Goal: Communication & Community: Answer question/provide support

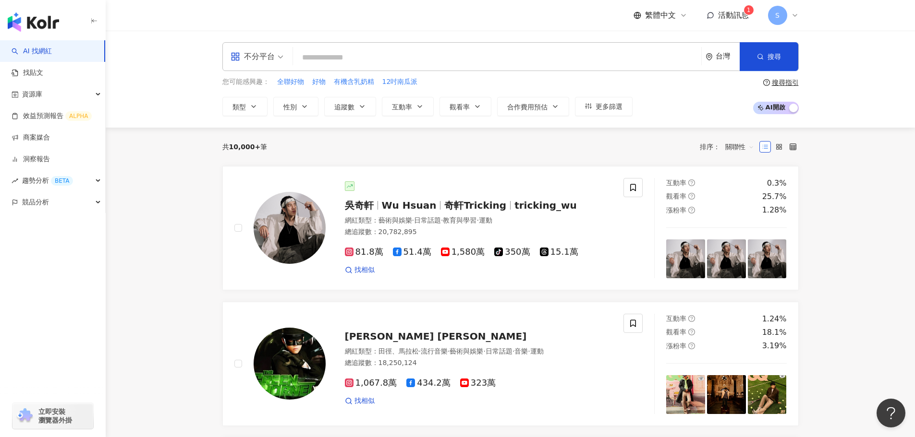
click at [741, 11] on span "活動訊息" at bounding box center [733, 15] width 31 height 9
click at [50, 140] on link "商案媒合" at bounding box center [31, 138] width 38 height 10
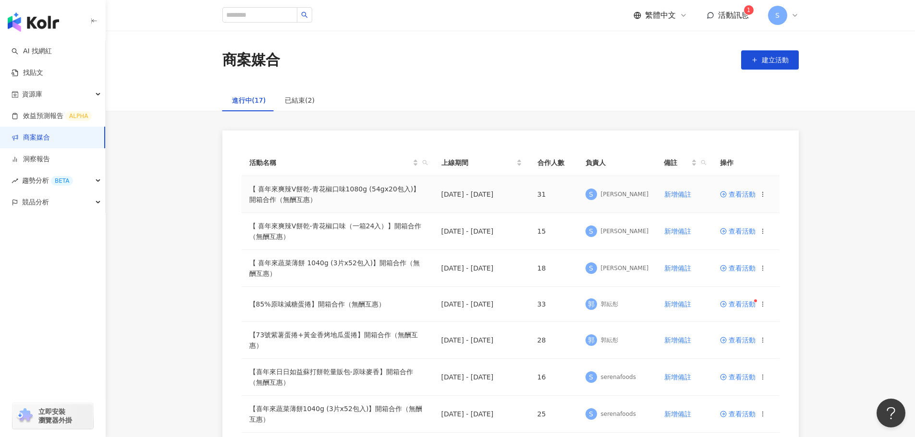
click at [422, 193] on td "【 喜年來爽辣V餅乾-青花椒口味1080g (54gx20包入)】開箱合作（無酬互惠）" at bounding box center [337, 194] width 192 height 37
click at [751, 195] on span "查看活動" at bounding box center [738, 194] width 36 height 7
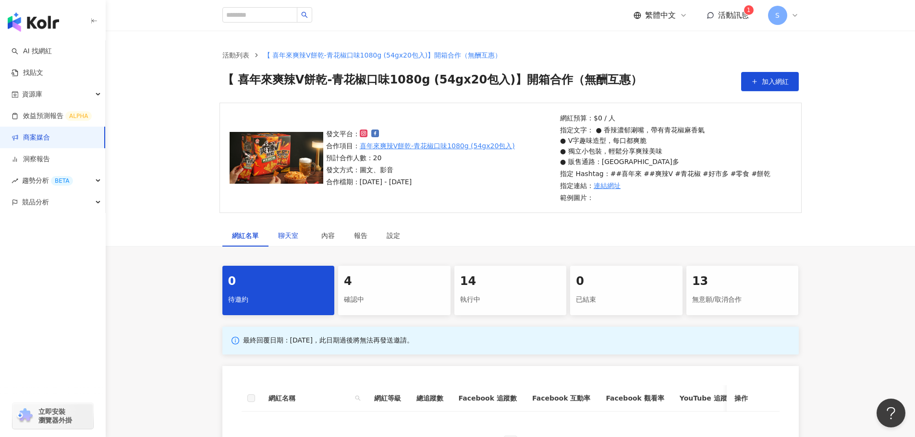
click at [292, 234] on span "聊天室" at bounding box center [290, 235] width 24 height 7
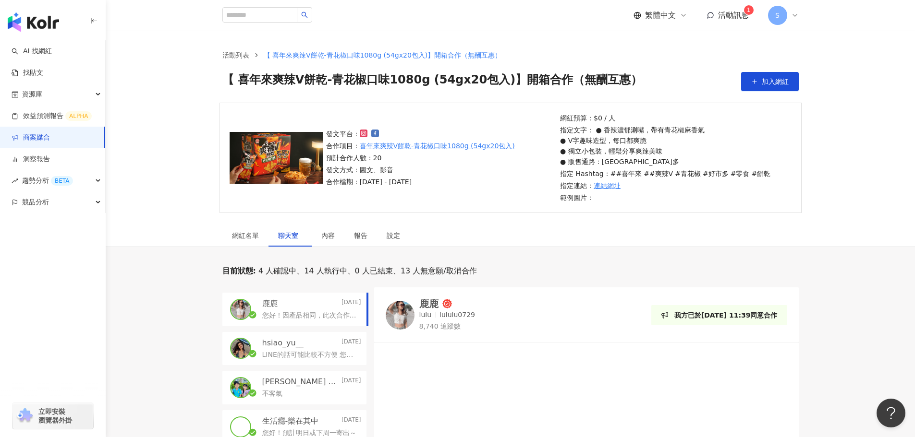
scroll to position [48, 0]
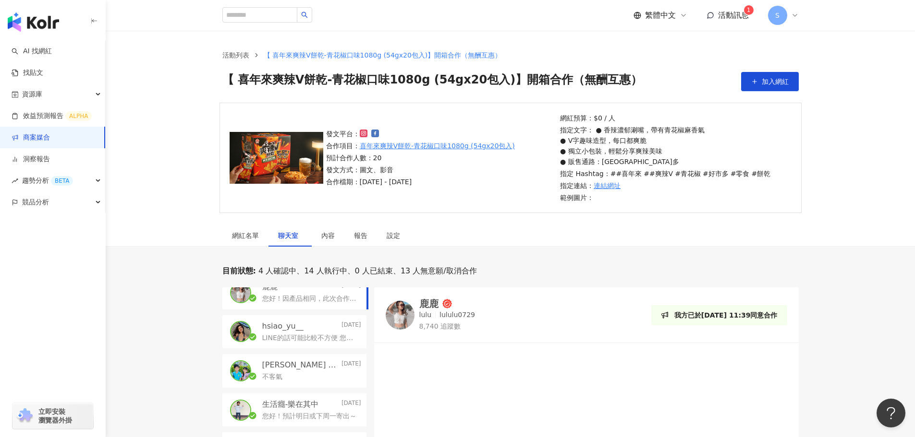
click at [296, 348] on div "hsiao_yu__ Today LINE的話可能比較不方便 您也可以用IG私訊我們粉專進行更及時的聯繫" at bounding box center [294, 332] width 144 height 34
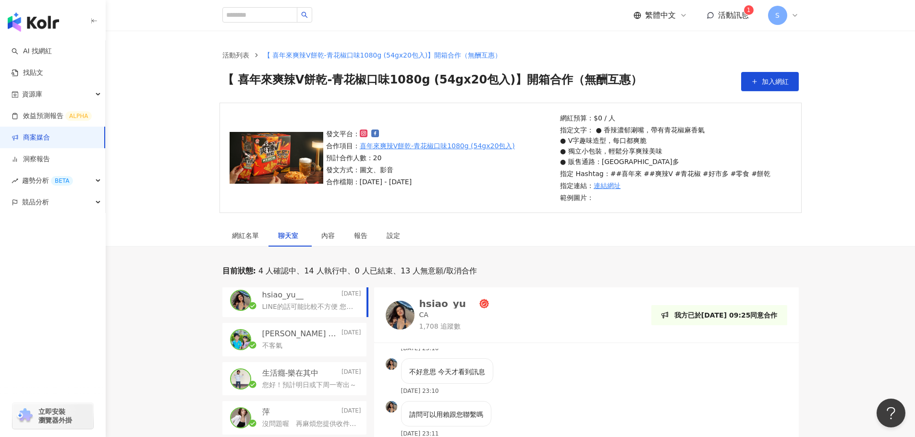
scroll to position [96, 0]
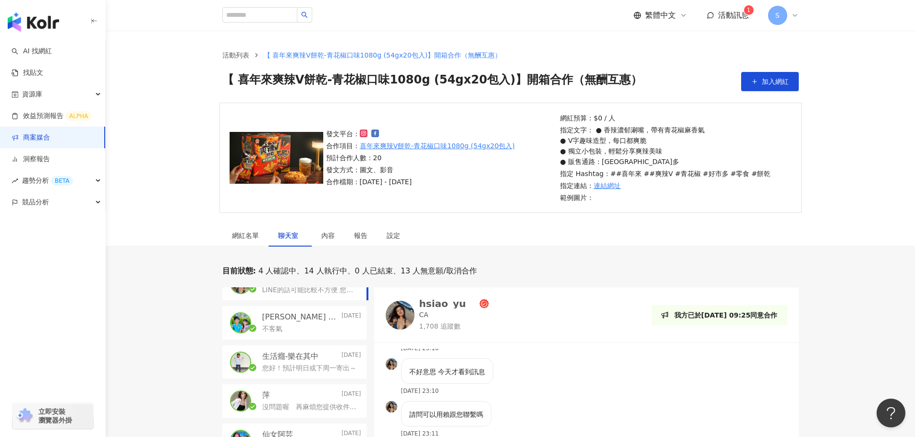
click at [329, 374] on div "生活癮-樂在其中 Today 您好！預計明日或下周一寄出～" at bounding box center [294, 363] width 144 height 34
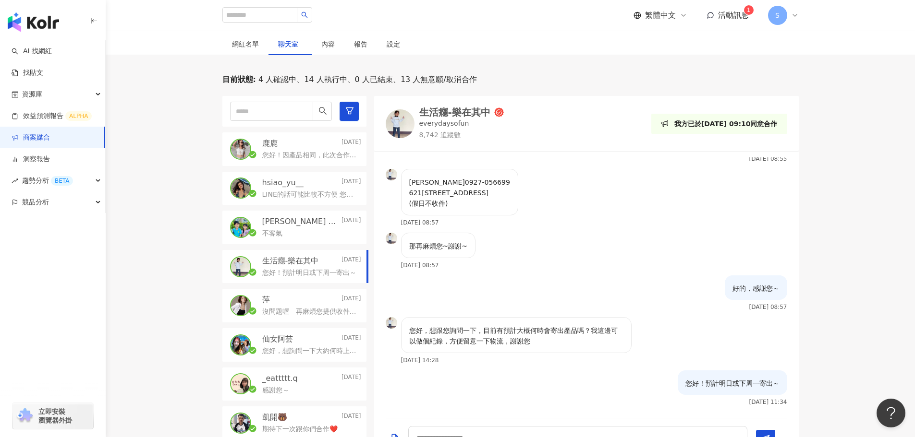
scroll to position [192, 0]
drag, startPoint x: 410, startPoint y: 169, endPoint x: 434, endPoint y: 175, distance: 25.7
click at [434, 177] on p "傅家琳 0927-056699 621嘉縣民雄鄉成功五街3號 (假日不收件)" at bounding box center [459, 193] width 101 height 32
copy p "傅家琳"
drag, startPoint x: 408, startPoint y: 182, endPoint x: 466, endPoint y: 181, distance: 58.1
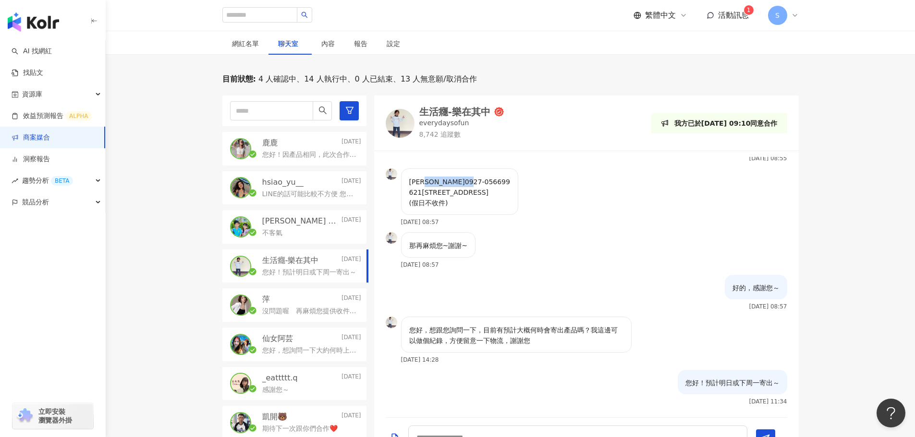
click at [466, 181] on div "傅家琳 0927-056699 621嘉縣民雄鄉成功五街3號 (假日不收件)" at bounding box center [459, 192] width 117 height 47
copy p "0927-056699"
click at [408, 192] on div "傅家琳 0927-056699 621嘉縣民雄鄉成功五街3號 (假日不收件)" at bounding box center [459, 192] width 117 height 47
drag, startPoint x: 409, startPoint y: 192, endPoint x: 492, endPoint y: 193, distance: 83.1
click at [492, 193] on div "傅家琳 0927-056699 621嘉縣民雄鄉成功五街3號 (假日不收件)" at bounding box center [459, 192] width 117 height 47
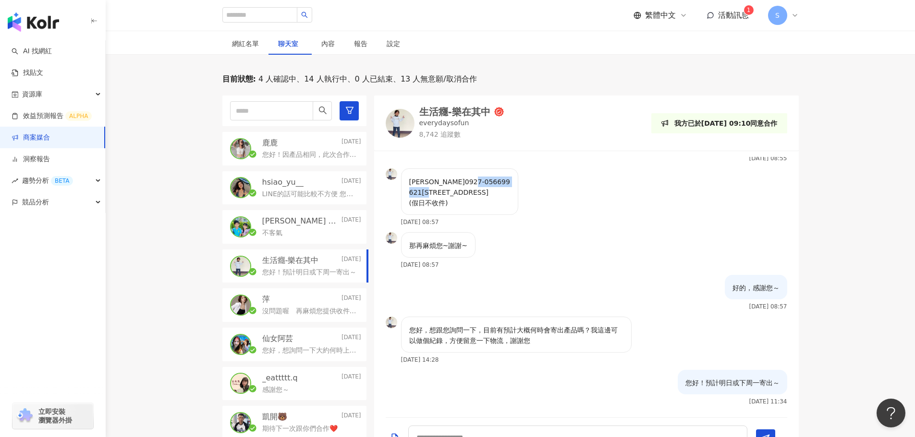
copy p "621嘉縣民雄鄉成功五街3號"
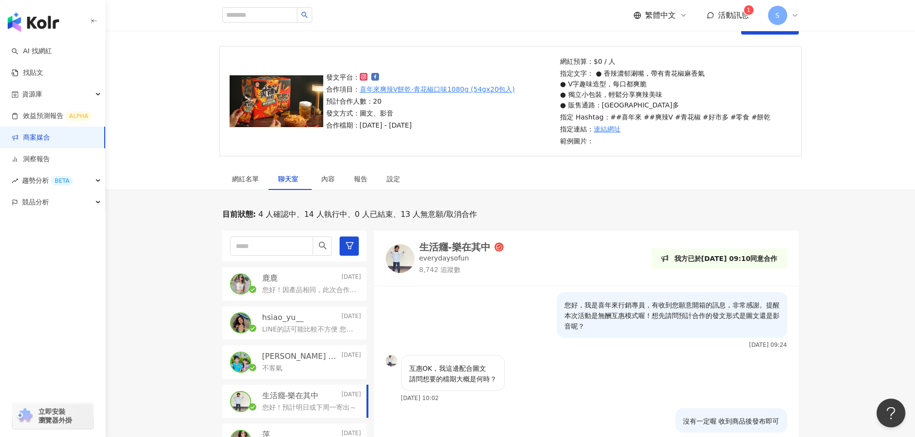
scroll to position [0, 0]
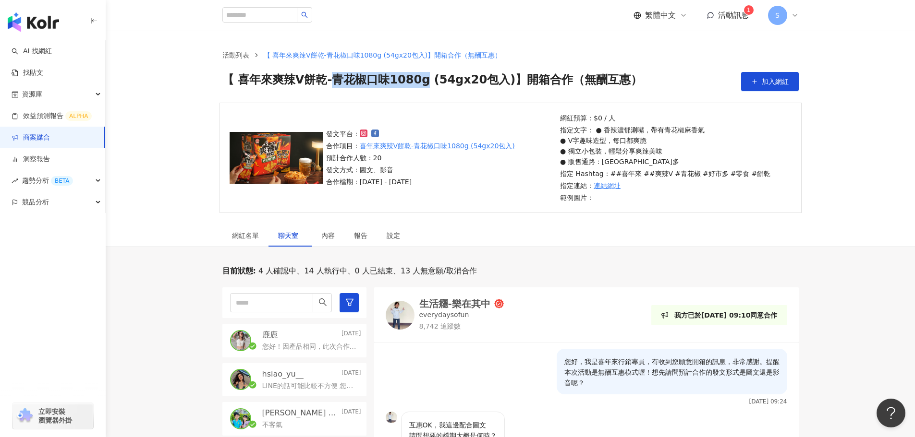
drag, startPoint x: 330, startPoint y: 82, endPoint x: 207, endPoint y: 96, distance: 123.7
click at [414, 81] on span "【 喜年來爽辣V餅乾-青花椒口味1080g (54gx20包入)】開箱合作（無酬互惠）" at bounding box center [432, 81] width 420 height 19
drag, startPoint x: 271, startPoint y: 78, endPoint x: 496, endPoint y: 79, distance: 225.6
click at [496, 79] on span "【 喜年來爽辣V餅乾-青花椒口味1080g (54gx20包入)】開箱合作（無酬互惠）" at bounding box center [432, 81] width 420 height 19
copy span "爽辣V餅乾-青花椒口味1080g (54gx20包入)"
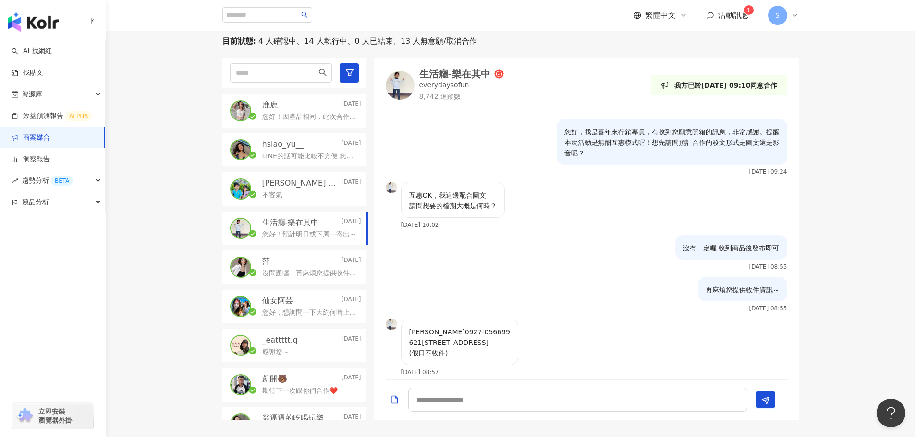
scroll to position [240, 0]
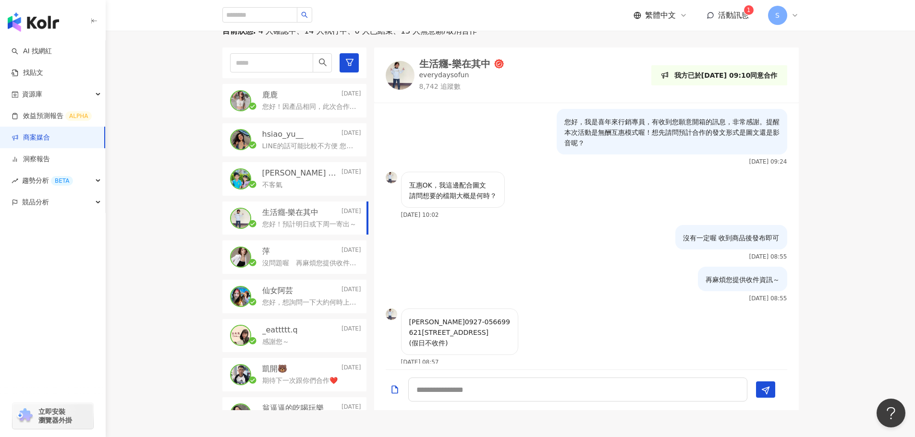
click at [321, 107] on p "您好！因產品相同，此次合作希望以好市多規格1080g優先進行可以嗎～" at bounding box center [309, 107] width 95 height 10
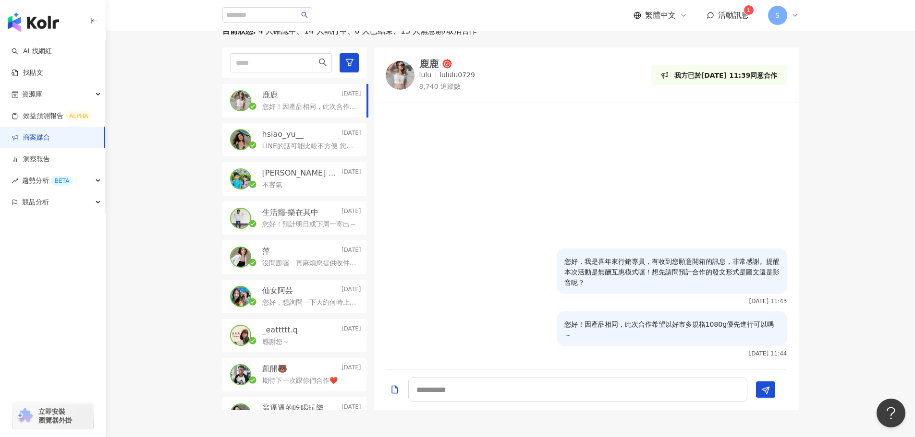
click at [298, 130] on p "hsiao_yu__" at bounding box center [282, 134] width 41 height 11
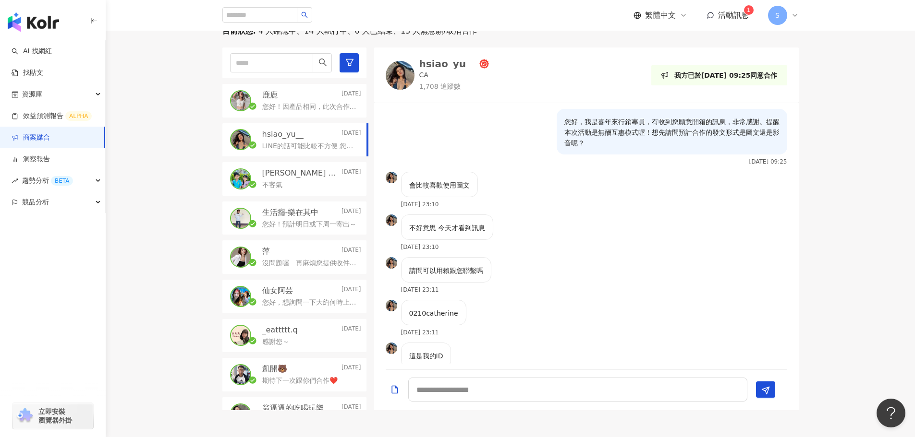
click at [273, 97] on p "鹿鹿" at bounding box center [269, 95] width 15 height 11
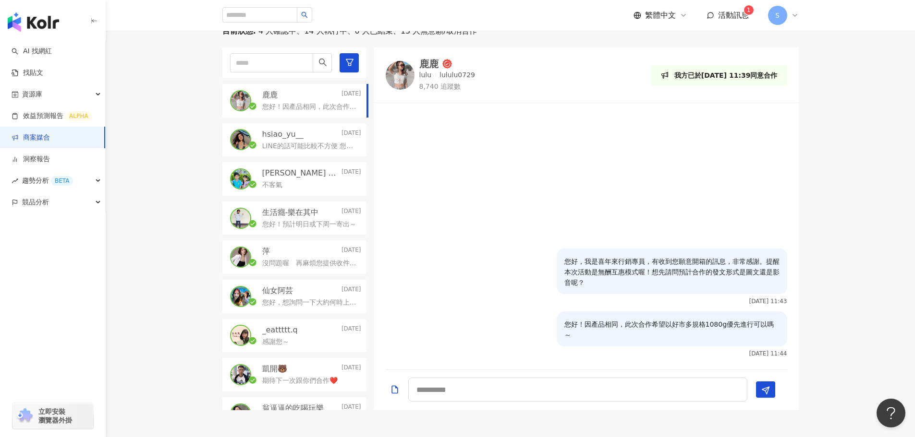
click at [434, 64] on div "鹿鹿" at bounding box center [428, 64] width 19 height 10
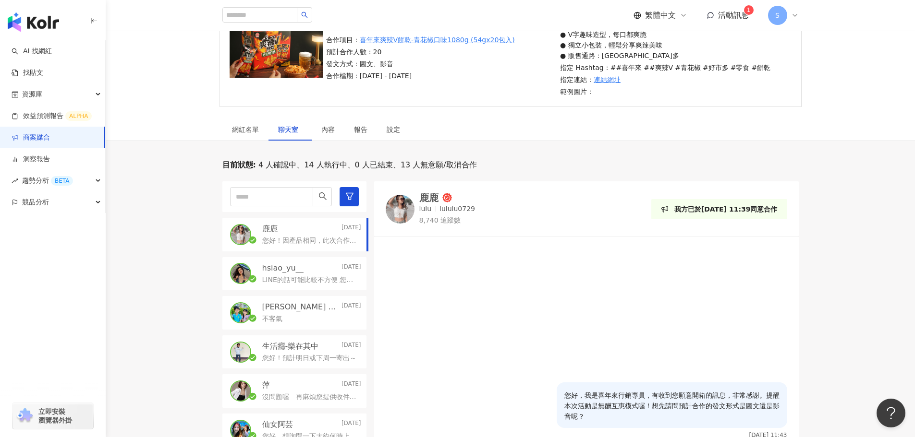
scroll to position [96, 0]
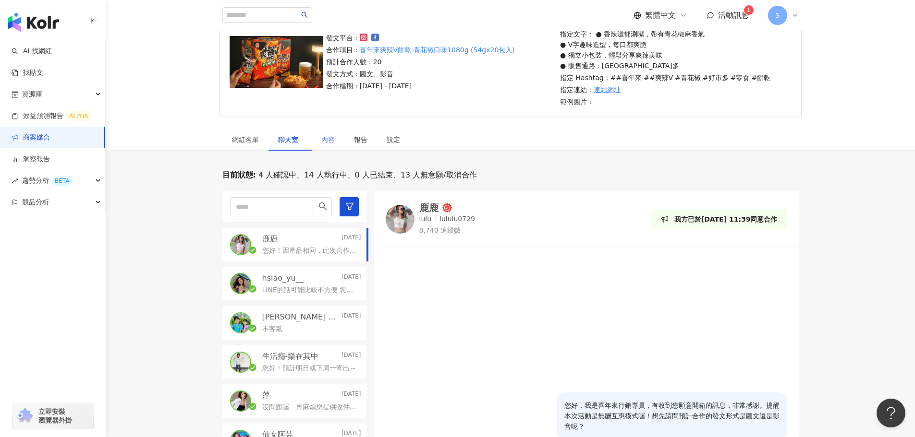
click at [336, 138] on div "內容" at bounding box center [328, 140] width 33 height 22
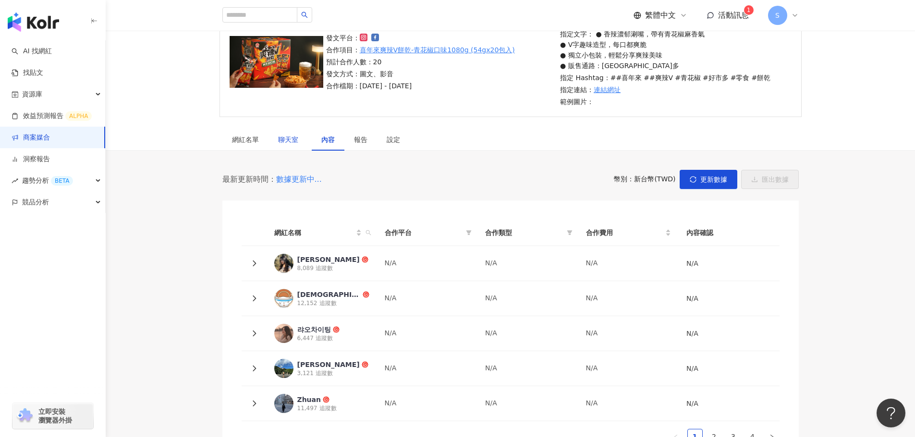
click at [285, 139] on span "聊天室" at bounding box center [290, 139] width 24 height 7
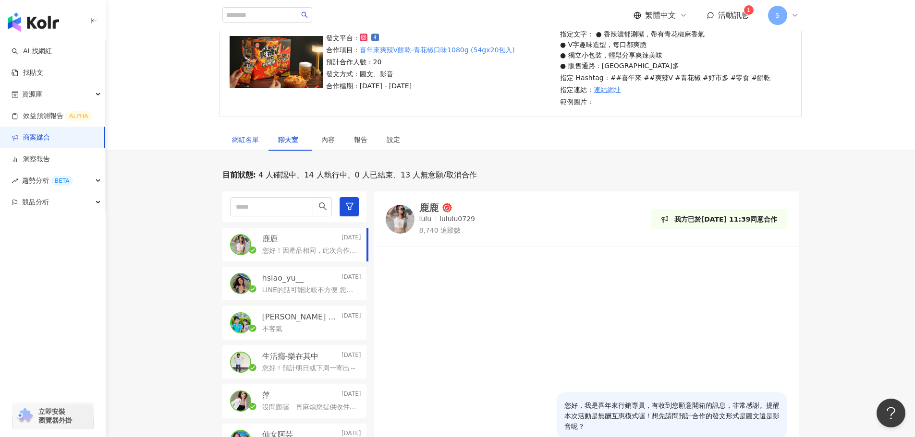
click at [244, 134] on div "網紅名單" at bounding box center [245, 139] width 27 height 11
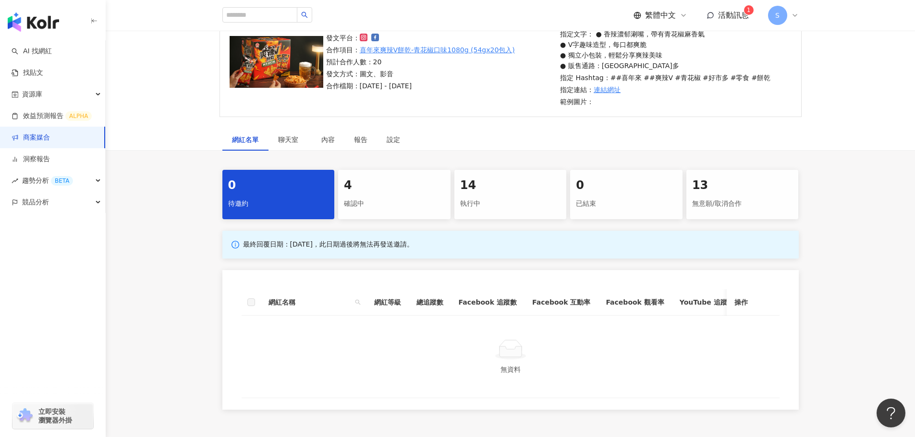
click at [478, 194] on div "14 執行中" at bounding box center [510, 194] width 112 height 49
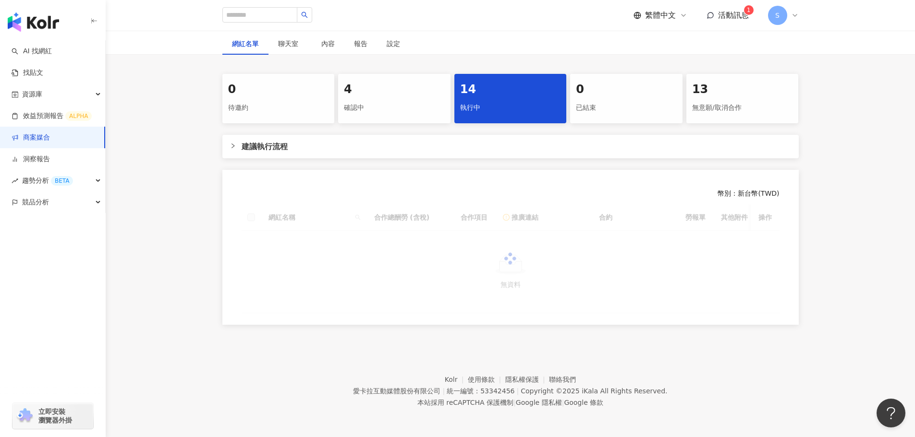
scroll to position [199, 0]
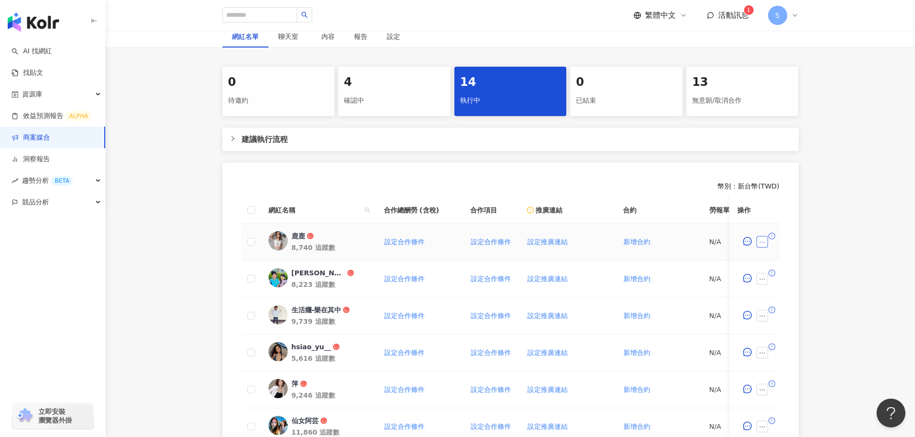
click at [767, 245] on button "button" at bounding box center [762, 242] width 12 height 12
click at [789, 98] on span "下載寄件資訊" at bounding box center [788, 99] width 49 height 11
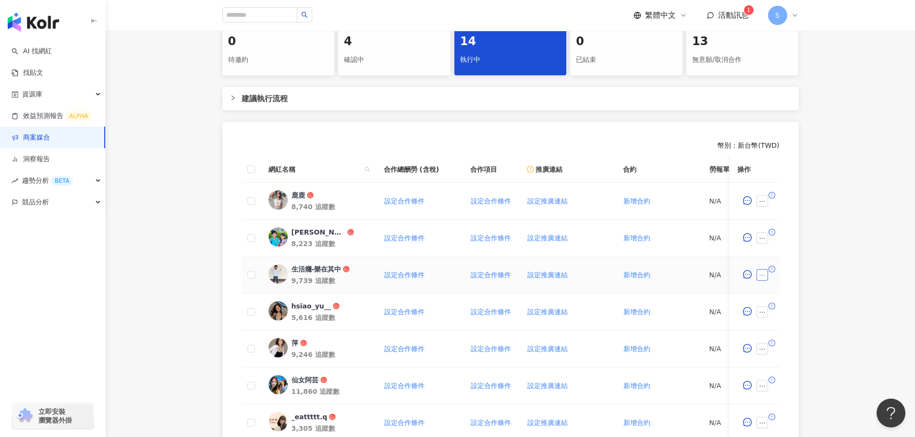
scroll to position [295, 0]
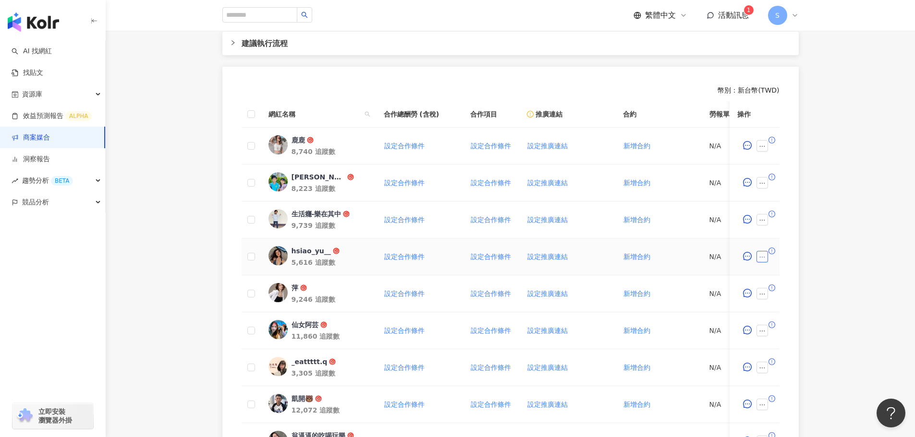
click at [763, 261] on button "button" at bounding box center [762, 257] width 12 height 12
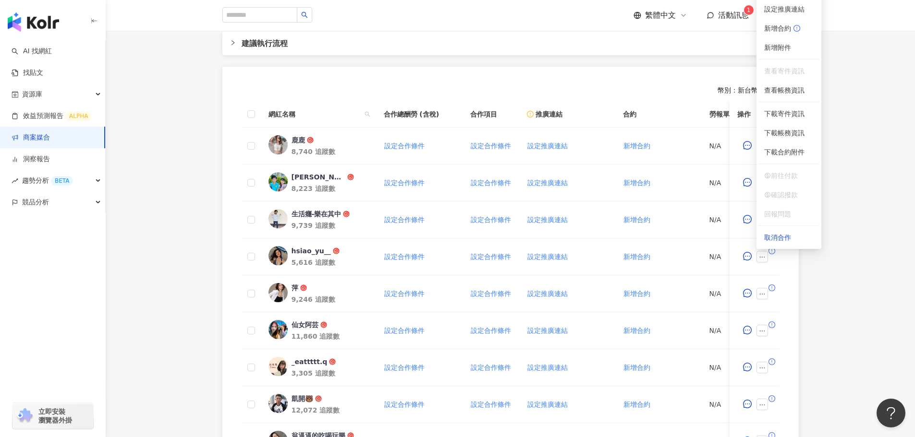
click at [834, 301] on div "0 待邀約 4 確認中 14 執行中 0 已結束 13 無意願/取消合作 建議執行流程 幣別 ： 新台幣 ( TWD ) 網紅名稱 合作總酬勞 (含稅) 合作…" at bounding box center [510, 255] width 809 height 569
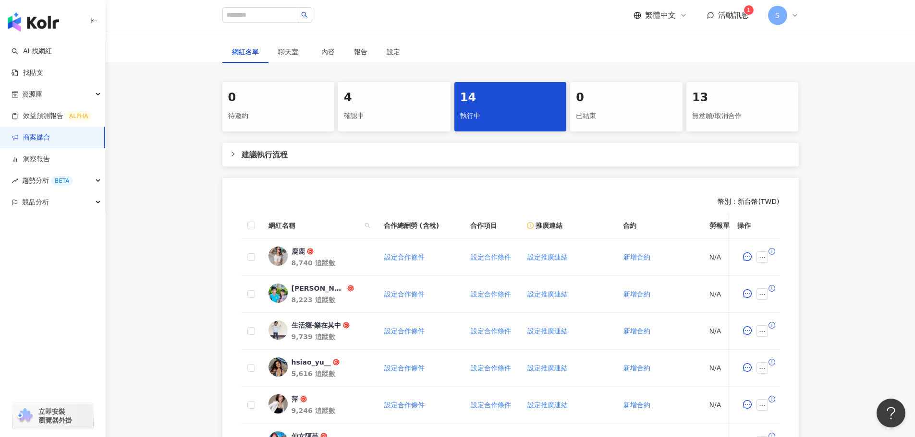
scroll to position [181, 0]
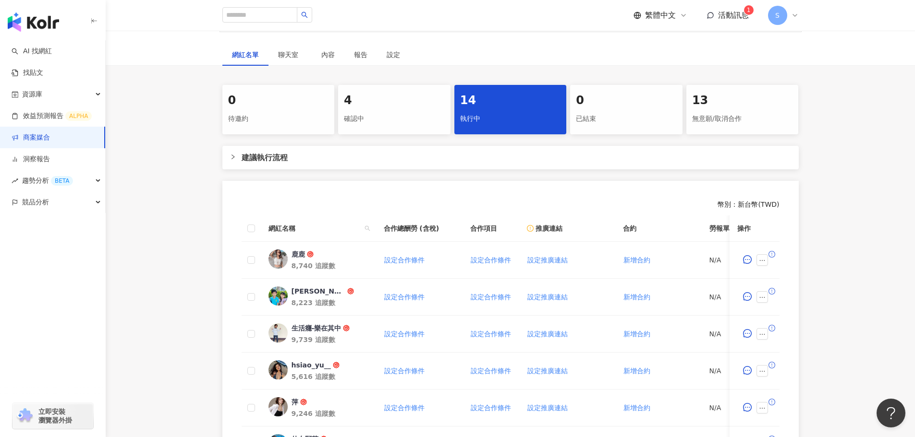
click at [727, 15] on span "活動訊息" at bounding box center [733, 15] width 31 height 9
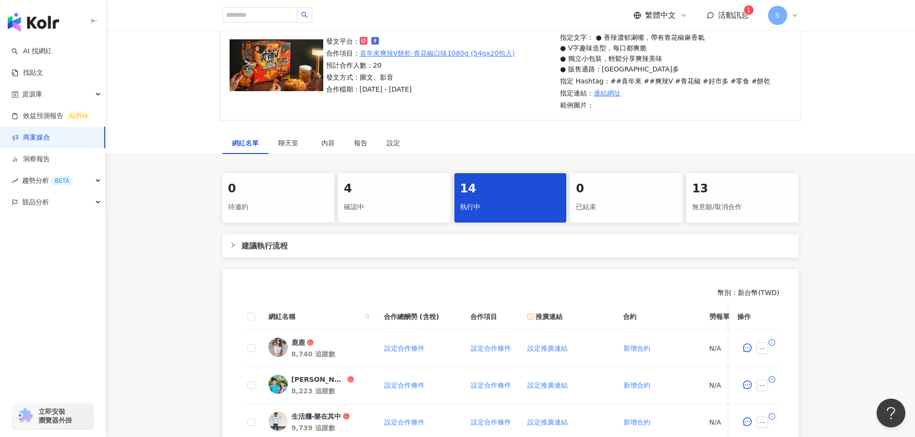
scroll to position [0, 0]
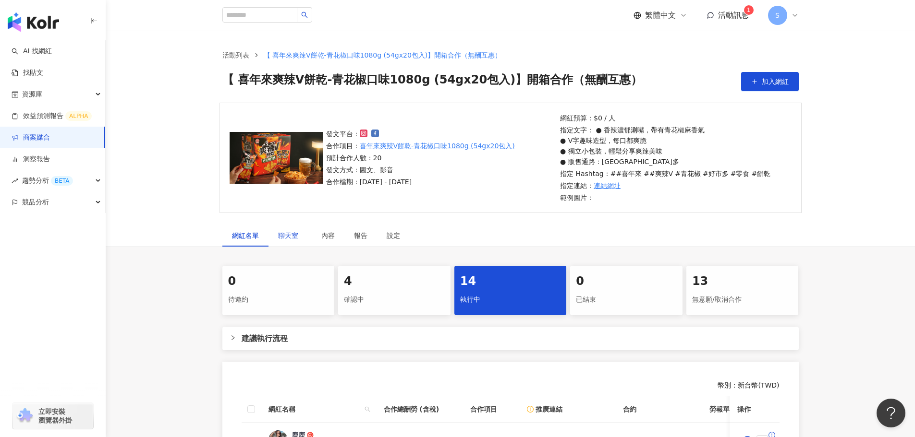
drag, startPoint x: 285, startPoint y: 233, endPoint x: 311, endPoint y: 230, distance: 25.6
click at [286, 233] on span "聊天室" at bounding box center [290, 235] width 24 height 7
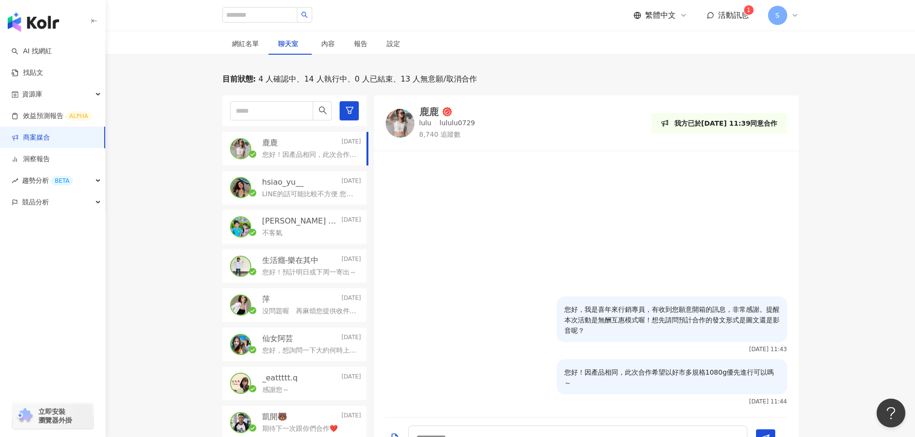
click at [295, 274] on p "您好！預計明日或下周一寄出～" at bounding box center [309, 273] width 94 height 10
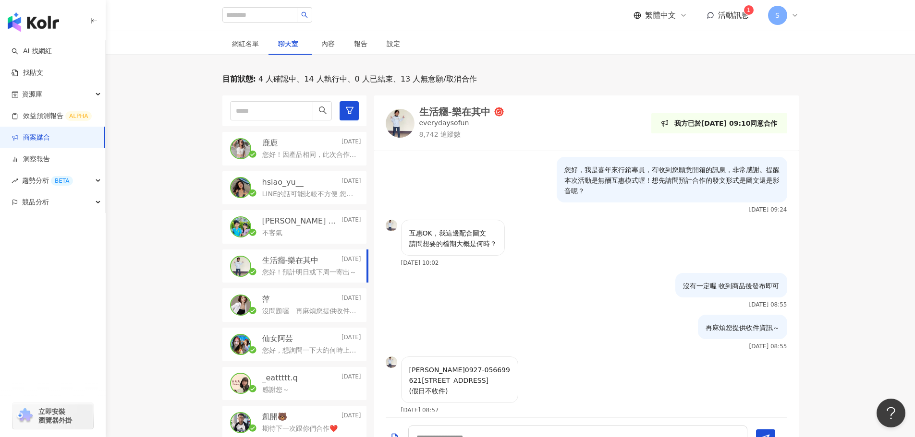
scroll to position [199, 0]
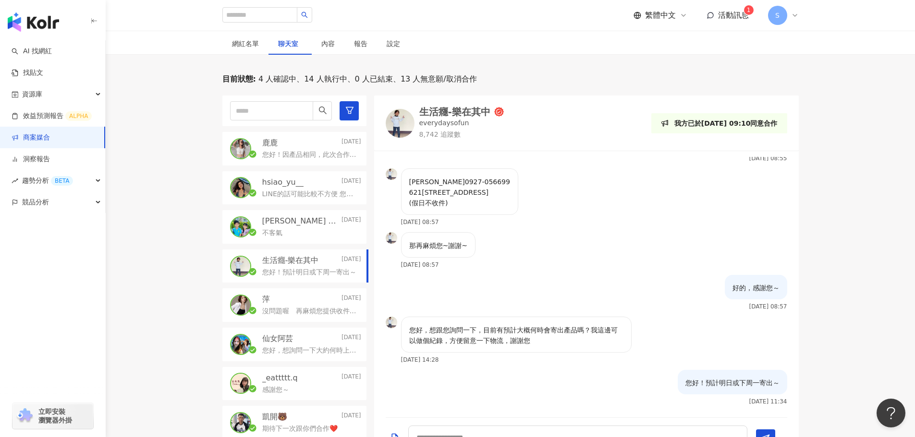
click at [297, 235] on div "不客氣" at bounding box center [311, 233] width 99 height 12
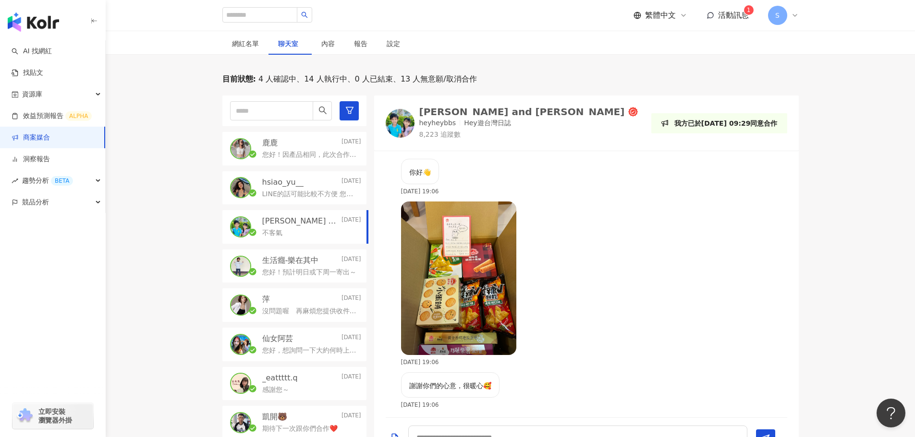
scroll to position [1027, 0]
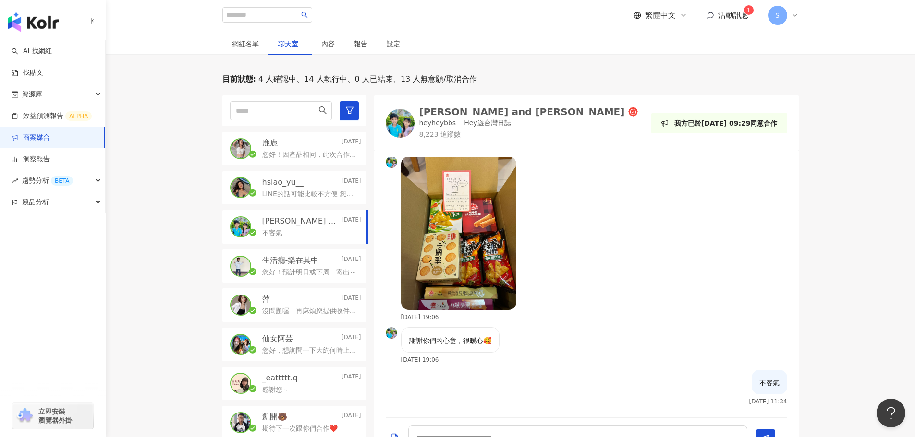
click at [469, 248] on img at bounding box center [458, 234] width 115 height 154
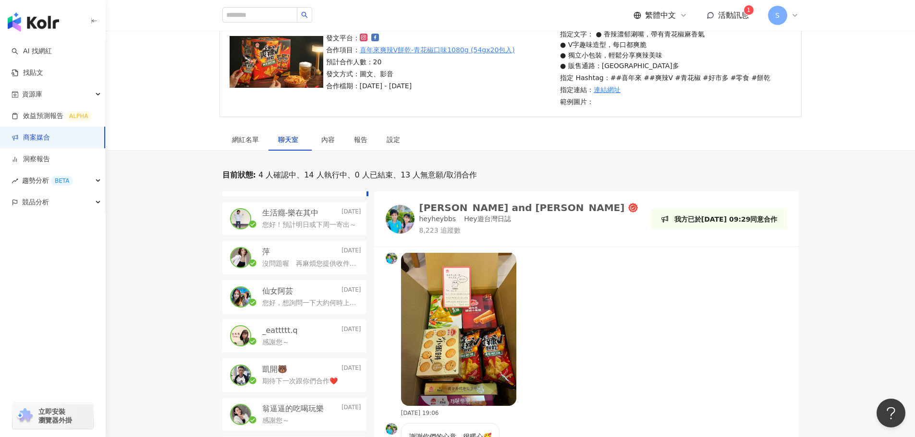
scroll to position [144, 0]
click at [737, 11] on span "活動訊息" at bounding box center [733, 15] width 31 height 9
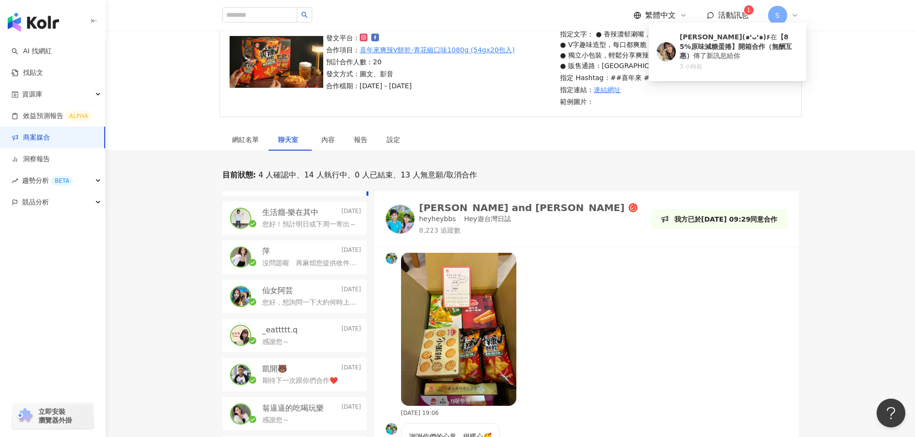
click at [737, 11] on span "活動訊息" at bounding box center [733, 15] width 31 height 9
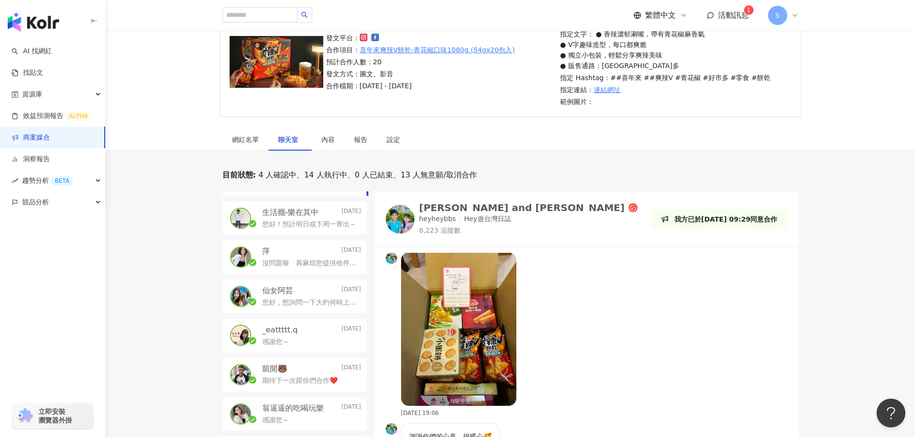
scroll to position [0, 0]
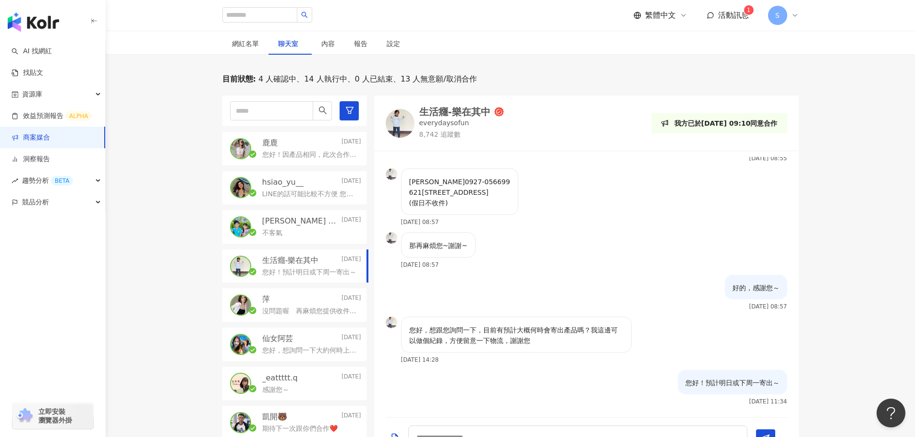
scroll to position [199, 0]
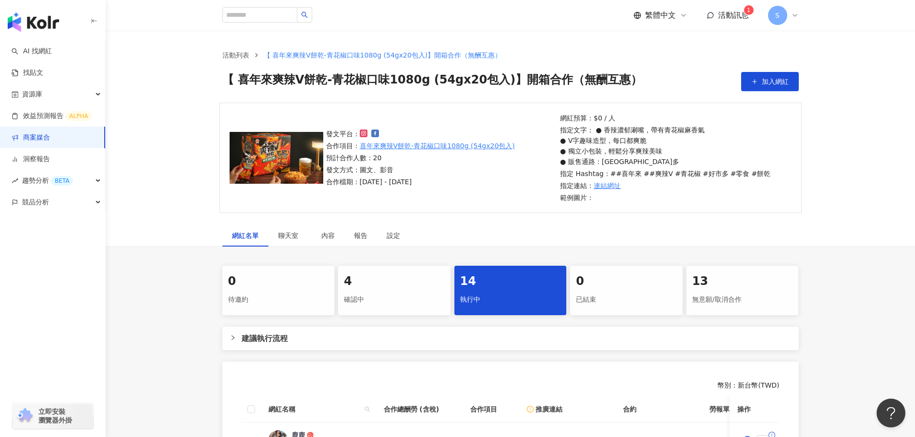
click at [32, 136] on link "商案媒合" at bounding box center [31, 138] width 38 height 10
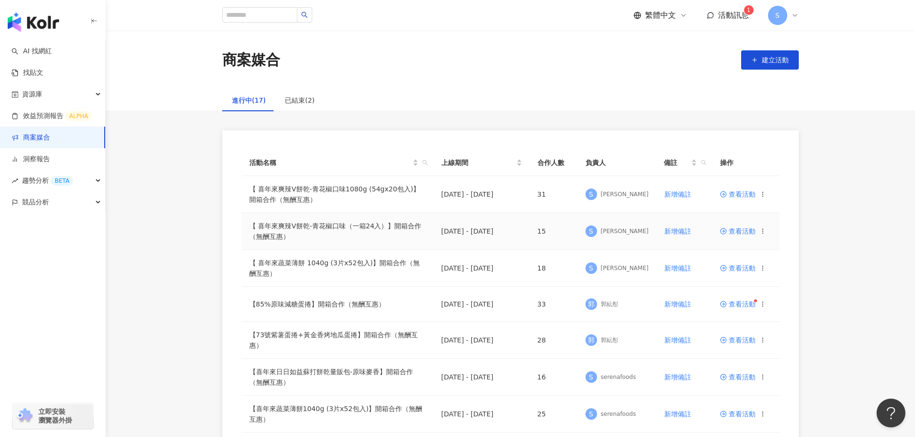
click at [732, 229] on span "查看活動" at bounding box center [738, 231] width 36 height 7
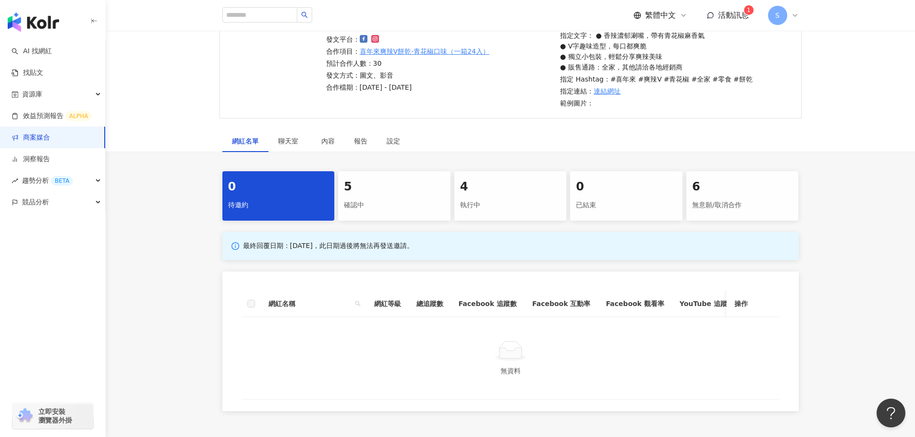
scroll to position [96, 0]
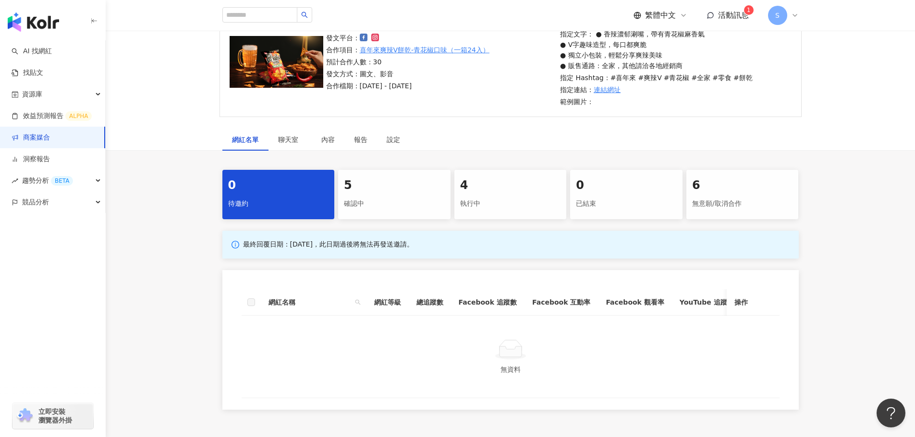
click at [492, 181] on div "4" at bounding box center [510, 186] width 101 height 16
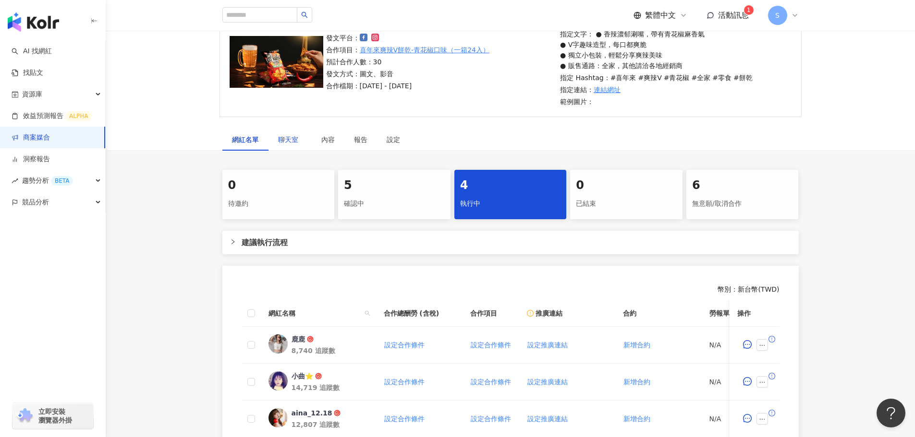
click at [296, 141] on span "聊天室" at bounding box center [290, 139] width 24 height 7
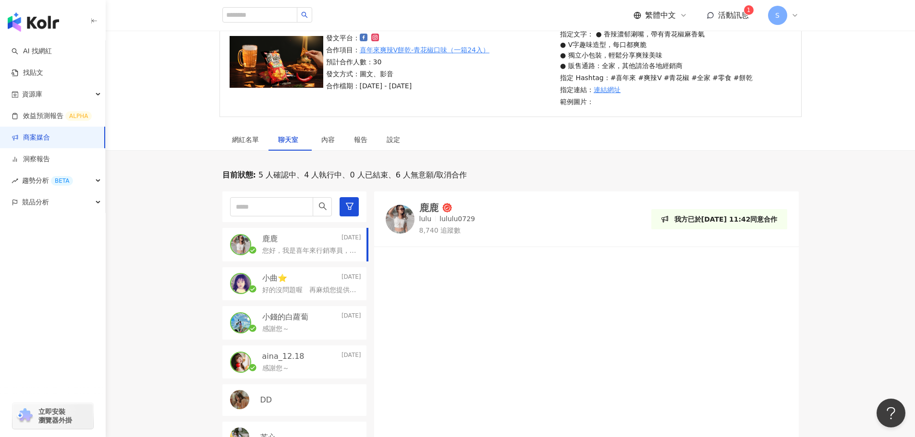
click at [297, 283] on div "小曲⭐️ 2025/8/25" at bounding box center [311, 278] width 99 height 11
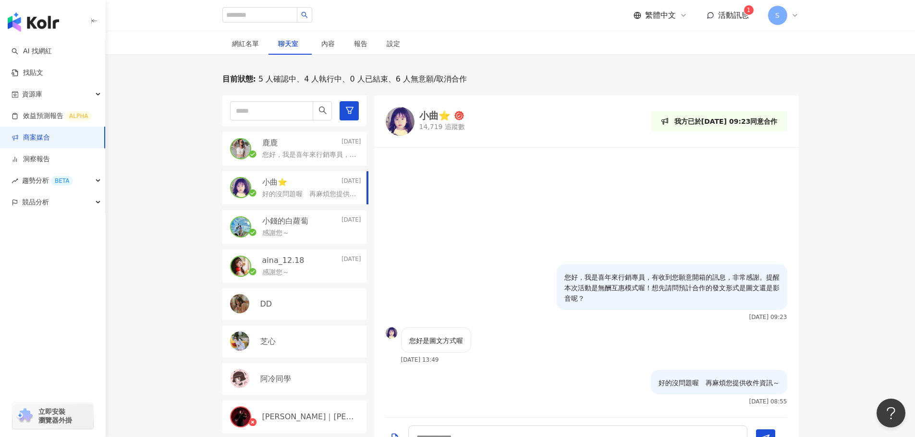
scroll to position [240, 0]
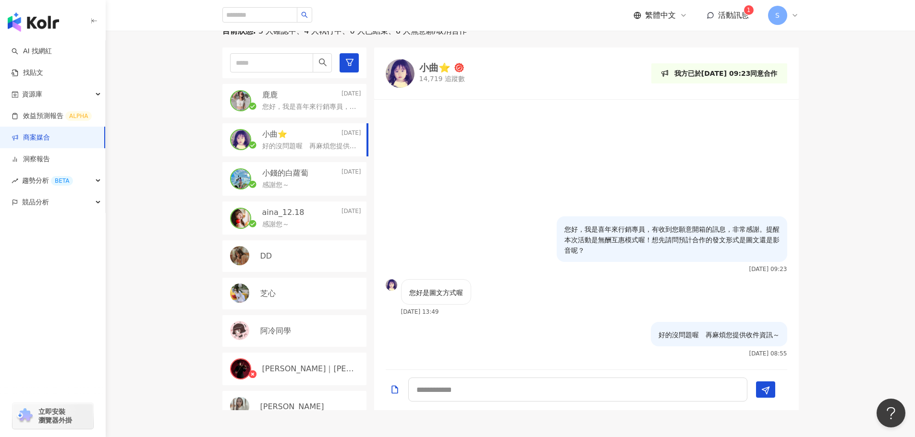
click at [321, 180] on div "感謝您～" at bounding box center [311, 185] width 99 height 12
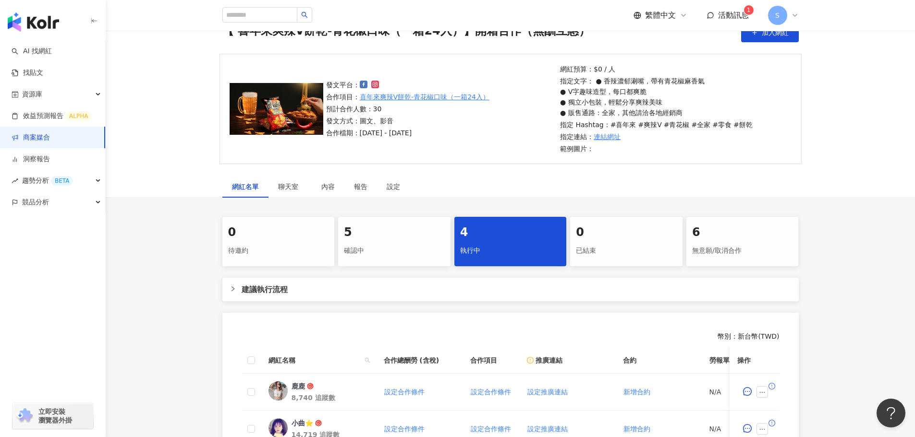
scroll to position [48, 0]
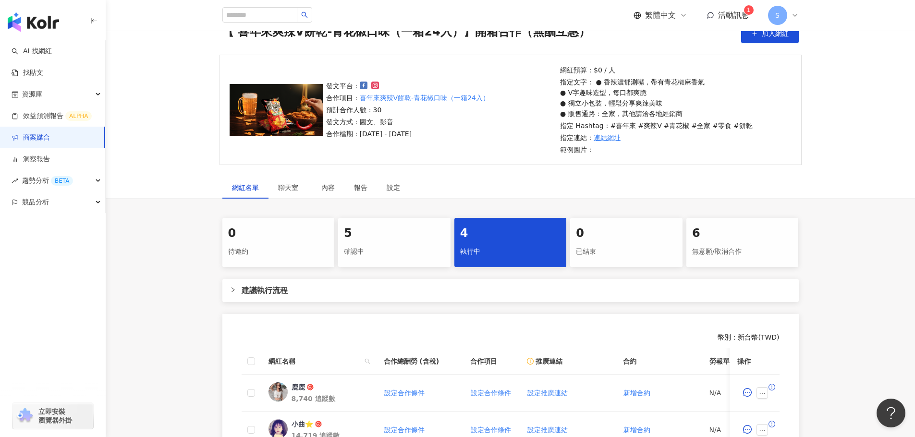
click at [372, 261] on div "5 確認中" at bounding box center [394, 242] width 112 height 49
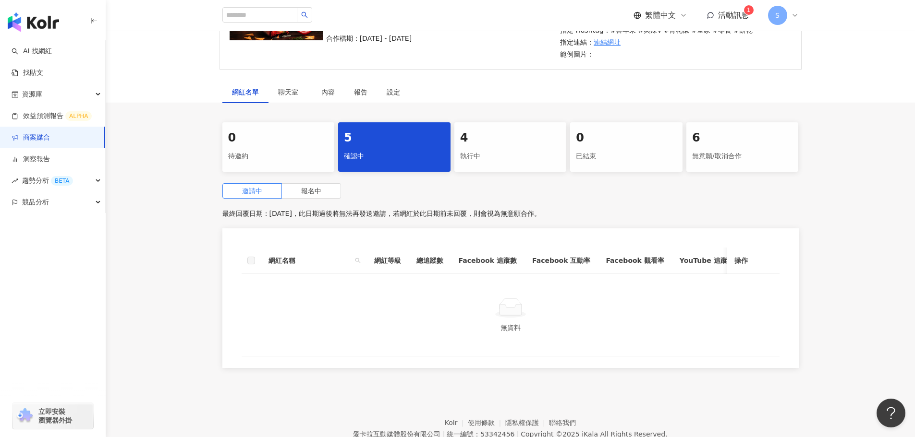
scroll to position [144, 0]
click at [309, 190] on span "報名中" at bounding box center [311, 191] width 20 height 8
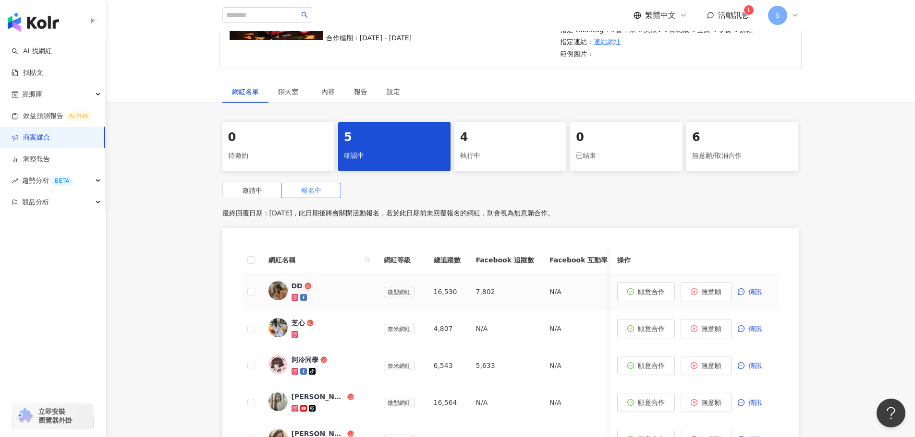
click at [294, 294] on icon at bounding box center [294, 297] width 7 height 7
click at [653, 289] on span "願意合作" at bounding box center [651, 292] width 27 height 8
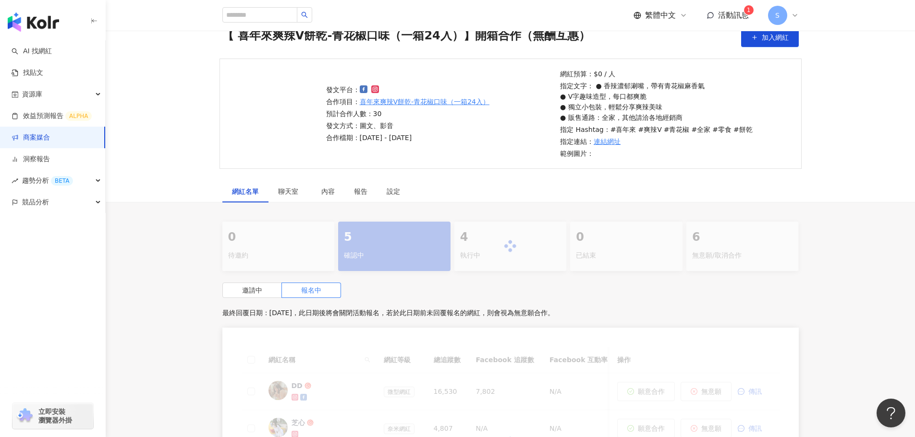
scroll to position [144, 0]
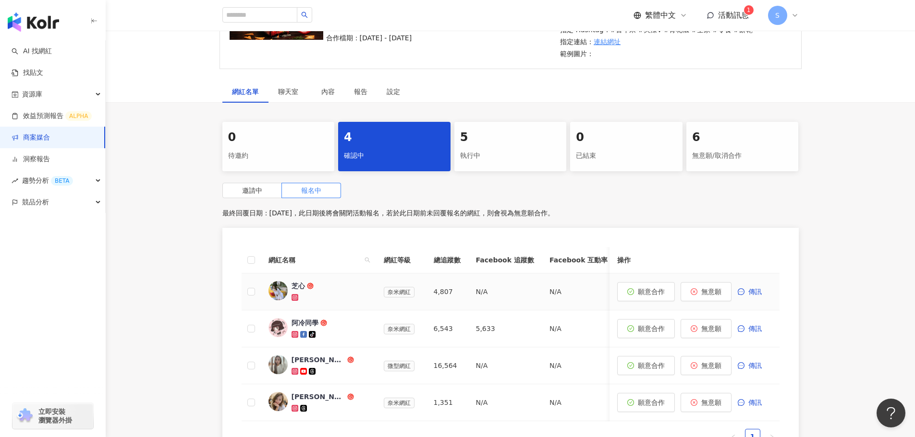
click at [296, 303] on td "芝心" at bounding box center [318, 292] width 115 height 37
click at [296, 299] on icon at bounding box center [294, 297] width 3 height 3
click at [649, 289] on span "願意合作" at bounding box center [651, 292] width 27 height 8
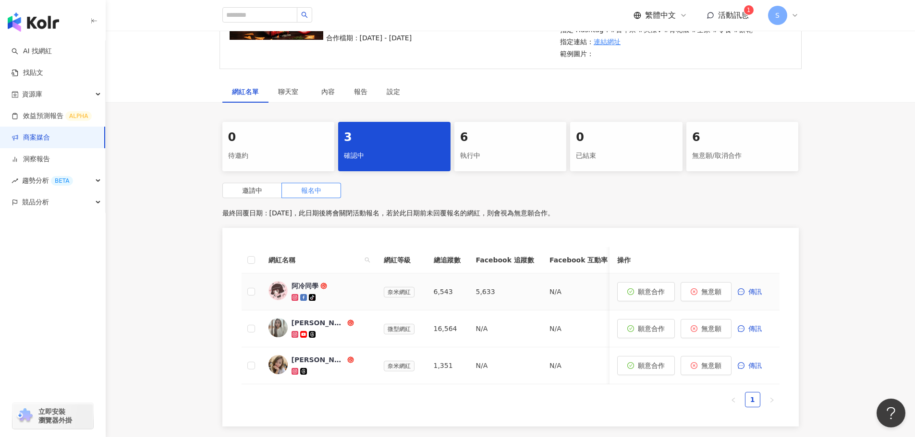
click at [296, 300] on icon at bounding box center [294, 297] width 5 height 5
click at [288, 94] on span "聊天室" at bounding box center [290, 91] width 24 height 7
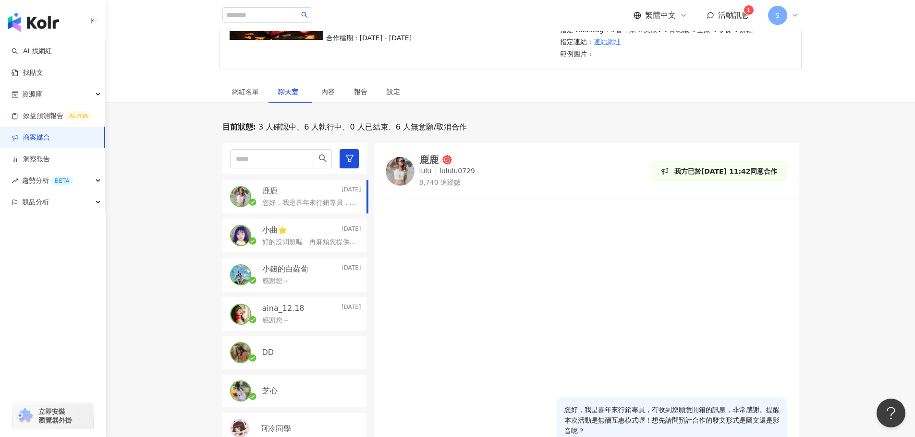
click at [313, 196] on div "您好，我是喜年來行銷專員，有收到您願意開箱的訊息，非常感謝。提醒本次活動是無酬互惠模式喔！想先請問預計合作的發文形式是圖文還是影音呢？" at bounding box center [311, 202] width 99 height 12
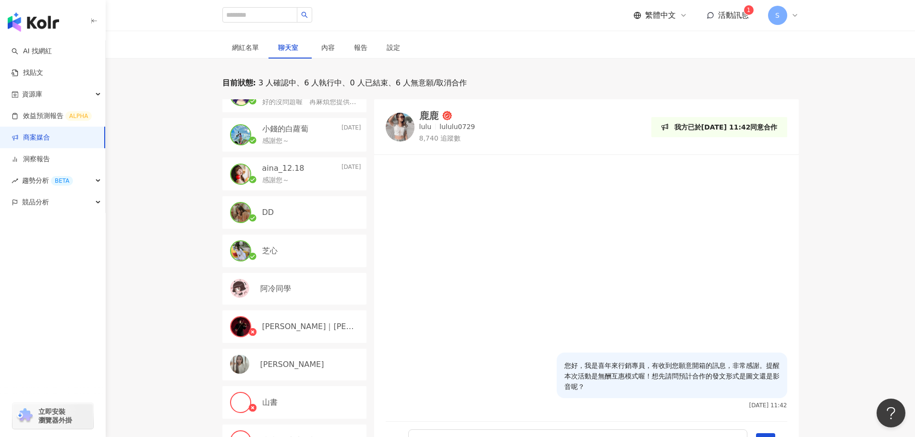
scroll to position [240, 0]
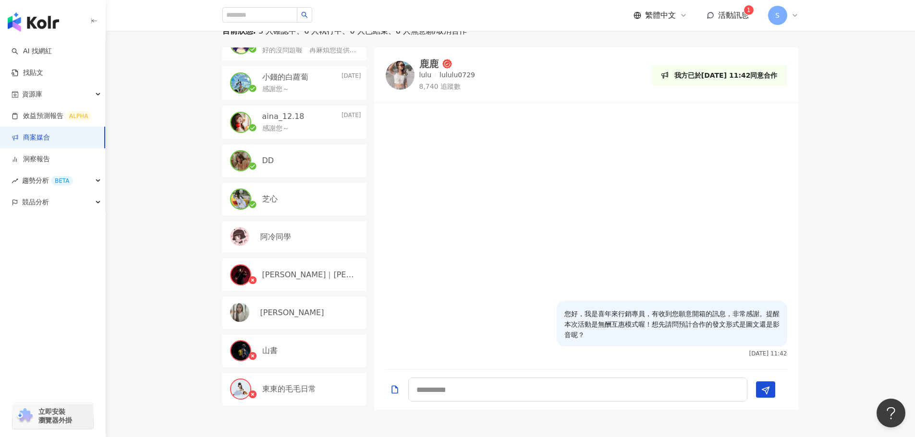
drag, startPoint x: 547, startPoint y: 314, endPoint x: 563, endPoint y: 315, distance: 15.9
drag, startPoint x: 585, startPoint y: 333, endPoint x: 572, endPoint y: 322, distance: 17.0
click at [575, 324] on p "您好，我是喜年來行銷專員，有收到您願意開箱的訊息，非常感謝。提醒本次活動是無酬互惠模式喔！想先請問預計合作的發文形式是圖文還是影音呢？" at bounding box center [671, 325] width 215 height 32
click at [578, 339] on p "您好，我是喜年來行銷專員，有收到您願意開箱的訊息，非常感謝。提醒本次活動是無酬互惠模式喔！想先請問預計合作的發文形式是圖文還是影音呢？" at bounding box center [671, 325] width 215 height 32
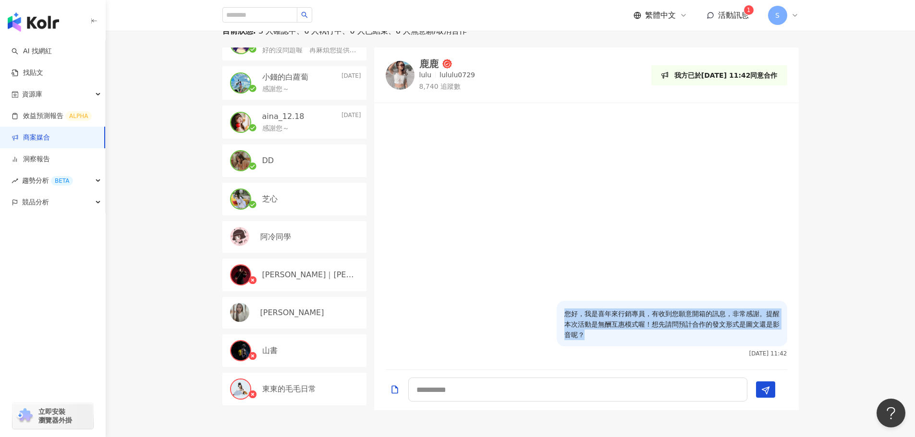
drag, startPoint x: 588, startPoint y: 337, endPoint x: 565, endPoint y: 310, distance: 35.4
click at [565, 310] on p "您好，我是喜年來行銷專員，有收到您願意開箱的訊息，非常感謝。提醒本次活動是無酬互惠模式喔！想先請問預計合作的發文形式是圖文還是影音呢？" at bounding box center [671, 325] width 215 height 32
copy p "您好，我是喜年來行銷專員，有收到您願意開箱的訊息，非常感謝。提醒本次活動是無酬互惠模式喔！想先請問預計合作的發文形式是圖文還是影音呢？"
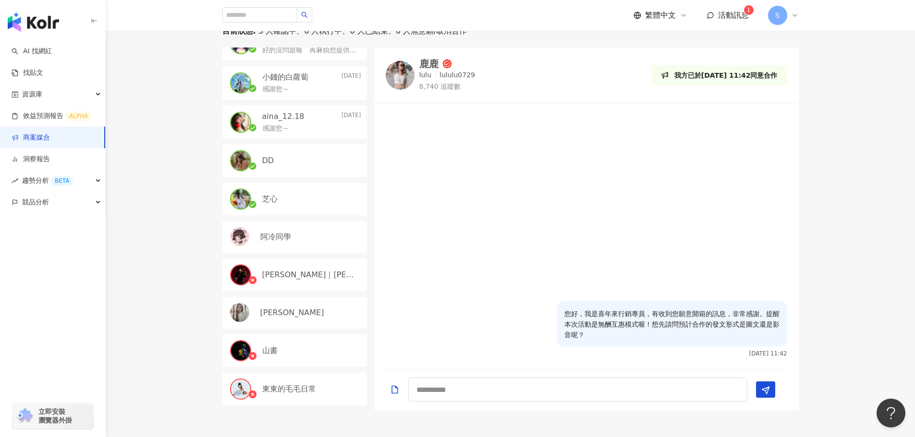
click at [297, 207] on div "芝心" at bounding box center [294, 199] width 144 height 33
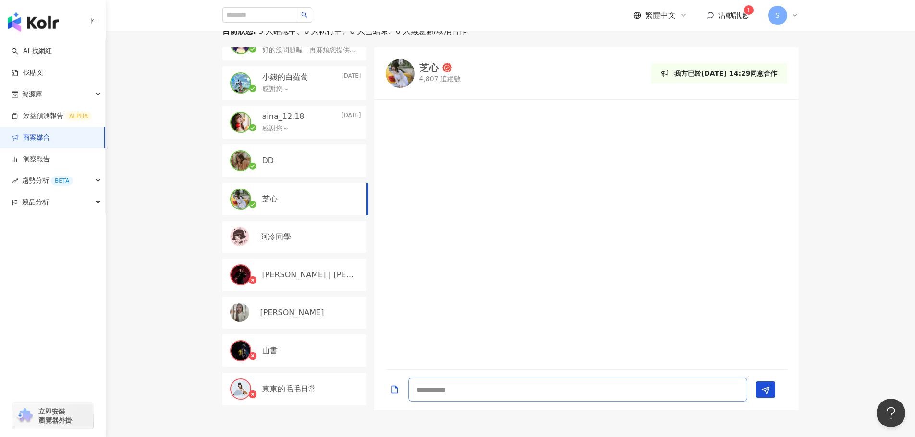
click at [468, 384] on textarea at bounding box center [577, 390] width 339 height 24
paste textarea "**********"
type textarea "**********"
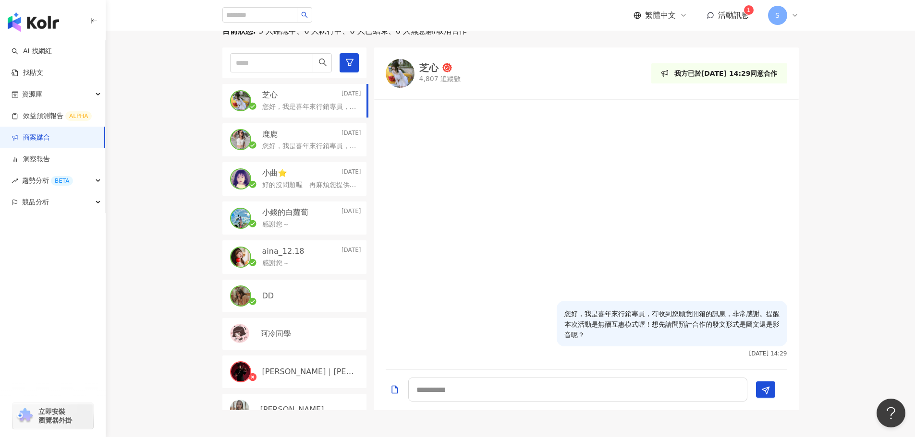
click at [310, 289] on div "DD" at bounding box center [294, 296] width 144 height 33
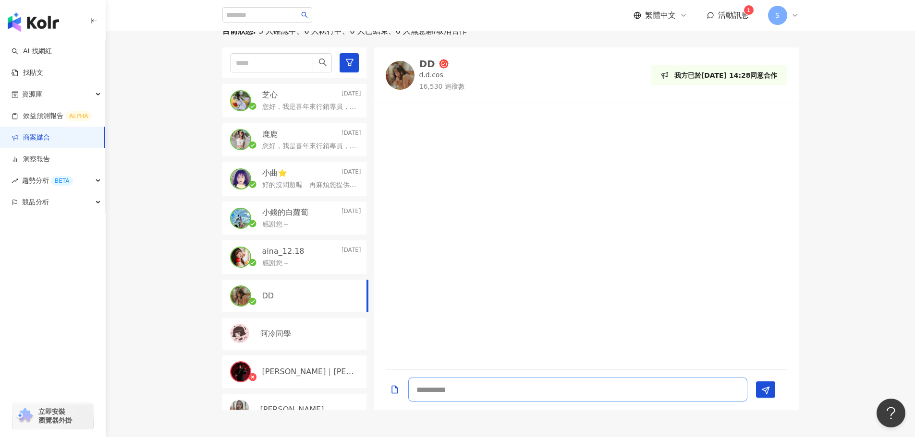
click at [460, 387] on textarea at bounding box center [577, 390] width 339 height 24
paste textarea "**********"
type textarea "**********"
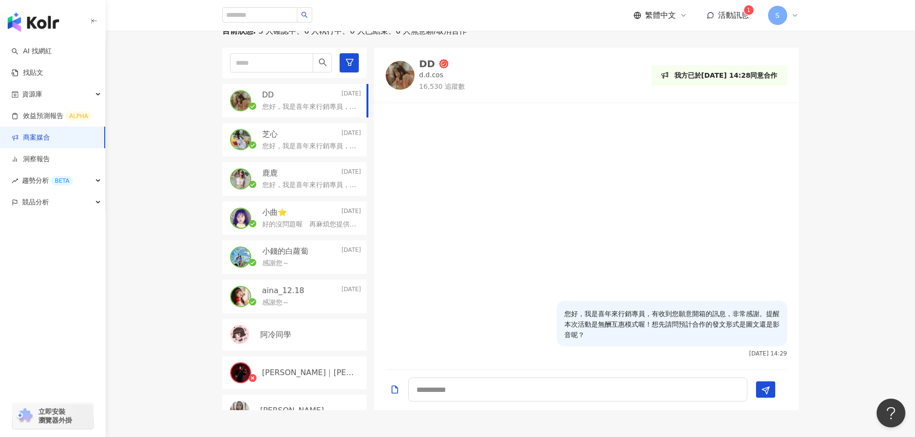
click at [297, 284] on div "aina_12.18 2025/8/8 感謝您～" at bounding box center [294, 297] width 144 height 34
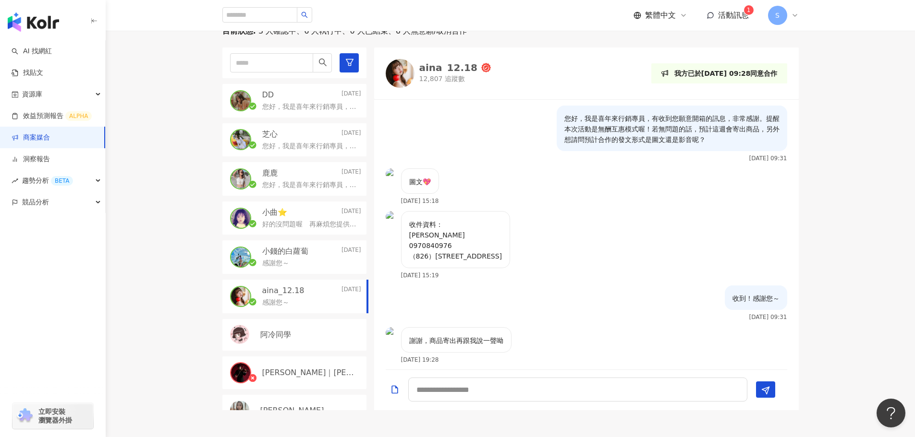
scroll to position [229, 0]
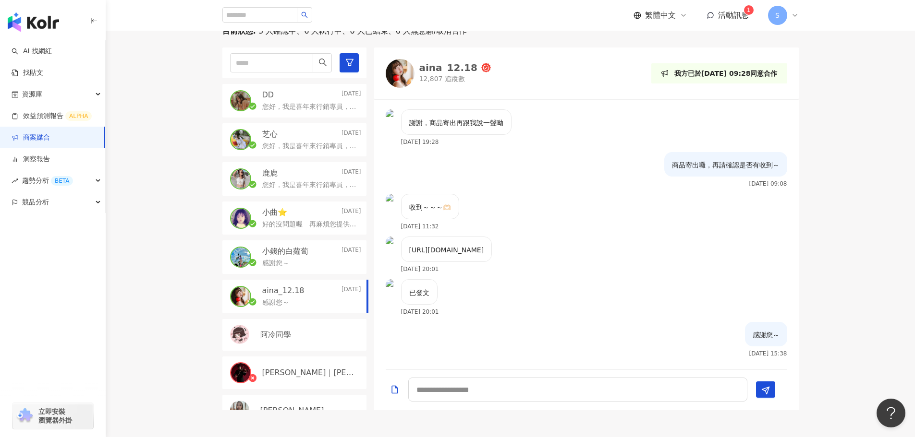
click at [305, 251] on p "小錢的白蘿蔔" at bounding box center [285, 251] width 46 height 11
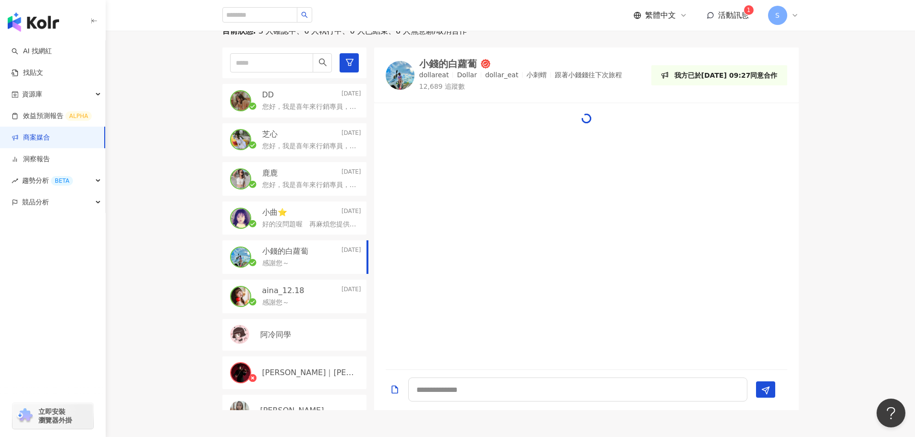
scroll to position [357, 0]
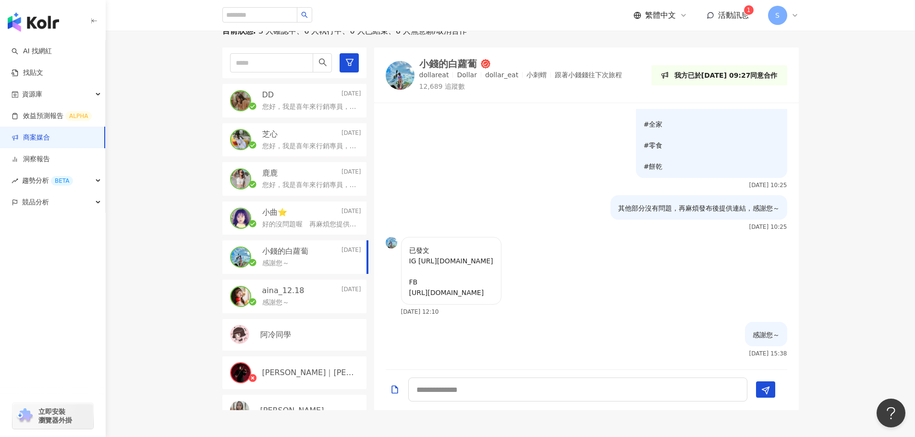
click at [297, 223] on p "好的沒問題喔　再麻煩您提供收件資訊～" at bounding box center [309, 225] width 95 height 10
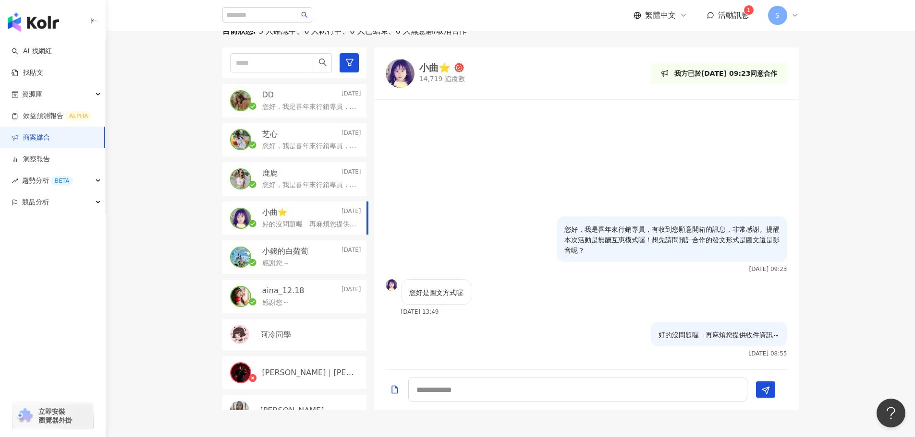
click at [293, 190] on p "您好，我是喜年來行銷專員，有收到您願意開箱的訊息，非常感謝。提醒本次活動是無酬互惠模式喔！想先請問預計合作的發文形式是圖文還是影音呢？" at bounding box center [309, 186] width 95 height 10
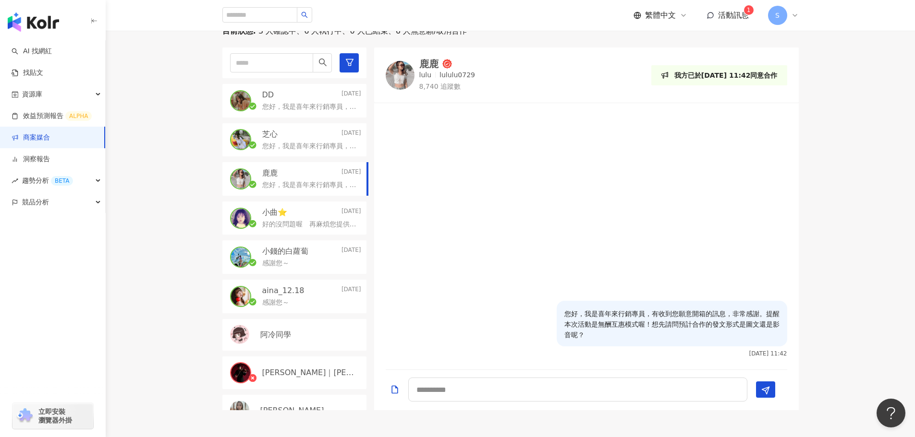
drag, startPoint x: 309, startPoint y: 137, endPoint x: 310, endPoint y: 122, distance: 14.5
click at [309, 136] on div "芝心 Today" at bounding box center [311, 134] width 99 height 11
click at [317, 105] on p "您好，我是喜年來行銷專員，有收到您願意開箱的訊息，非常感謝。提醒本次活動是無酬互惠模式喔！想先請問預計合作的發文形式是圖文還是影音呢？" at bounding box center [309, 107] width 95 height 10
click at [727, 13] on span "活動訊息" at bounding box center [733, 15] width 31 height 9
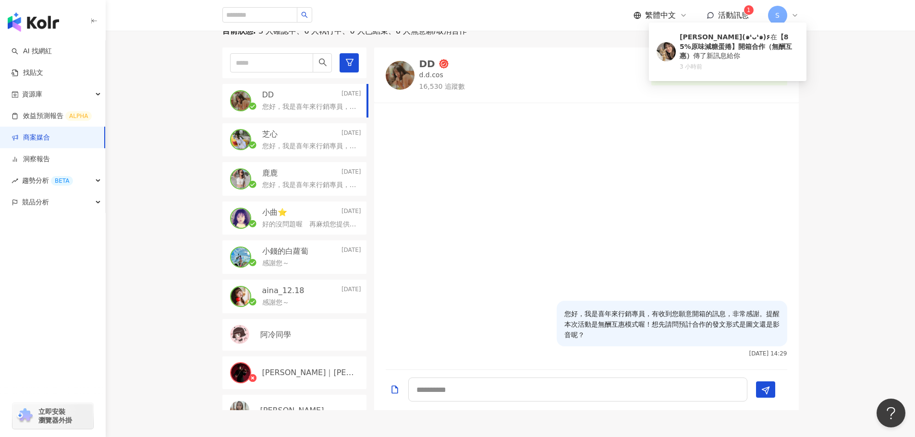
click at [675, 196] on div at bounding box center [586, 205] width 424 height 192
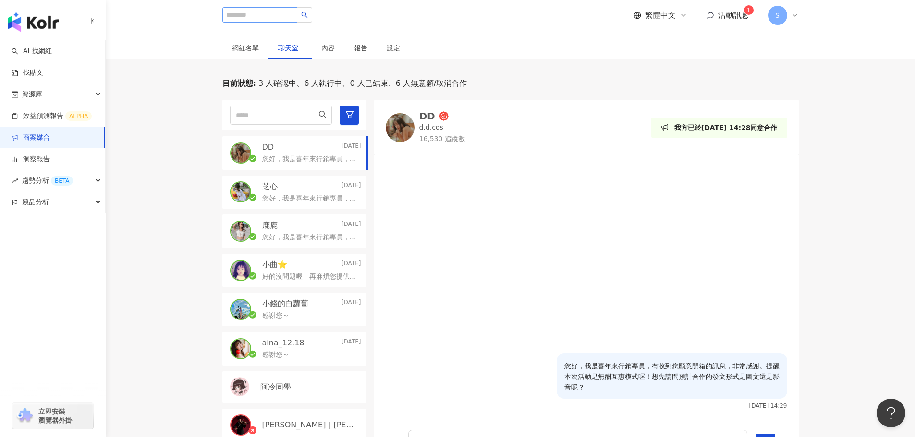
scroll to position [96, 0]
